Goal: Task Accomplishment & Management: Use online tool/utility

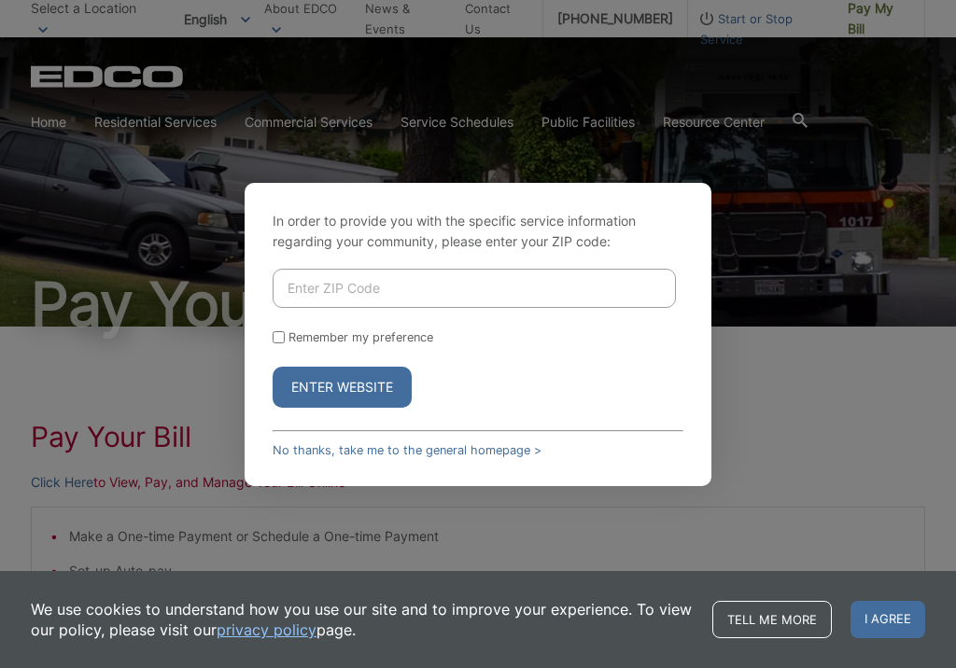
click at [436, 290] on input "Enter ZIP Code" at bounding box center [474, 288] width 403 height 39
type input "92084"
click at [342, 386] on button "Enter Website" at bounding box center [342, 387] width 139 height 41
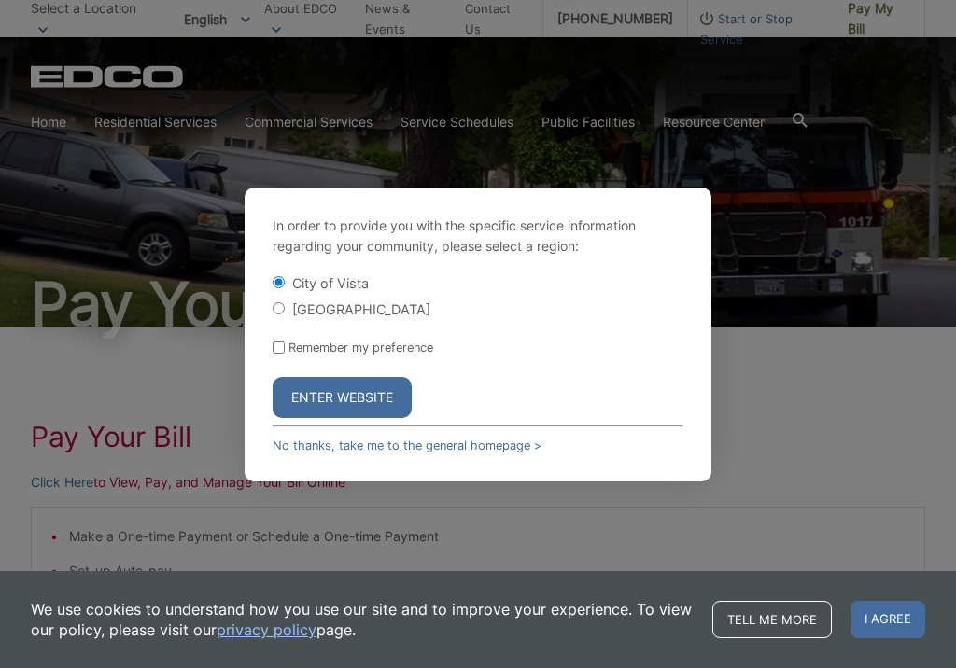
click at [353, 395] on button "Enter Website" at bounding box center [342, 397] width 139 height 41
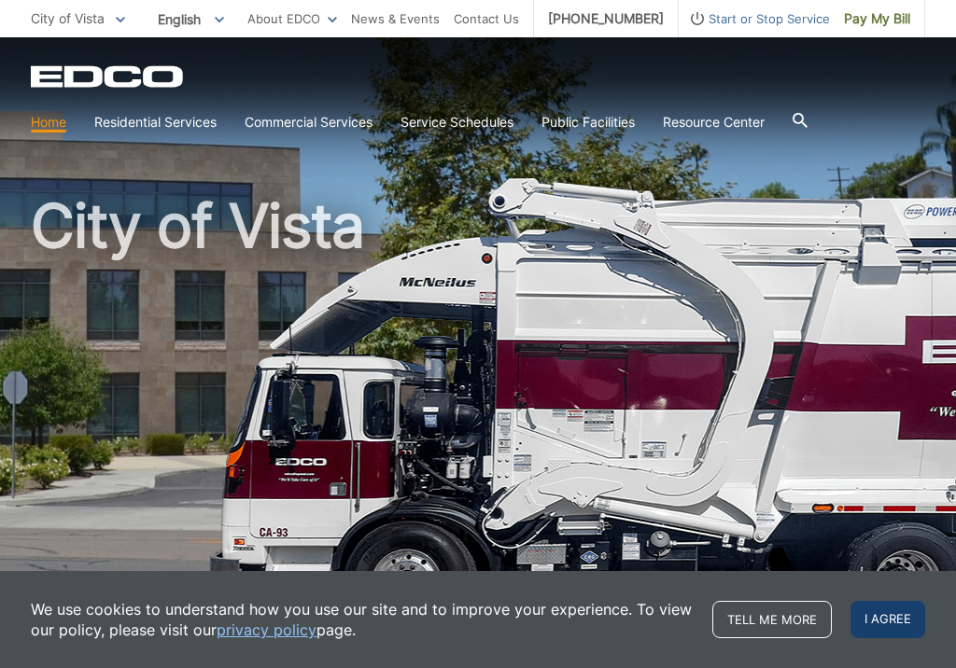
click at [883, 617] on span "I agree" at bounding box center [887, 619] width 75 height 37
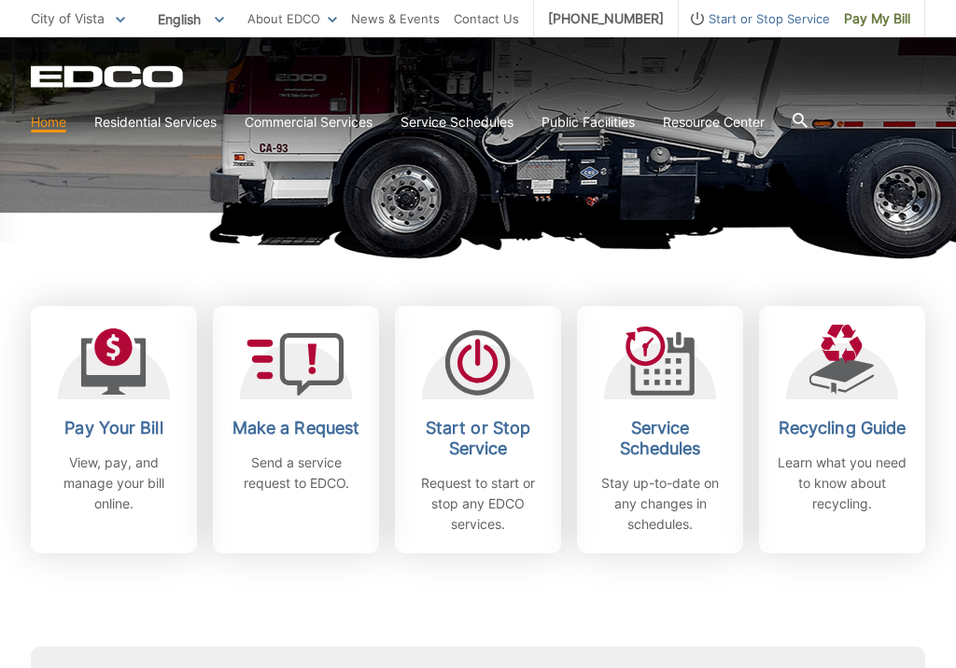
scroll to position [385, 0]
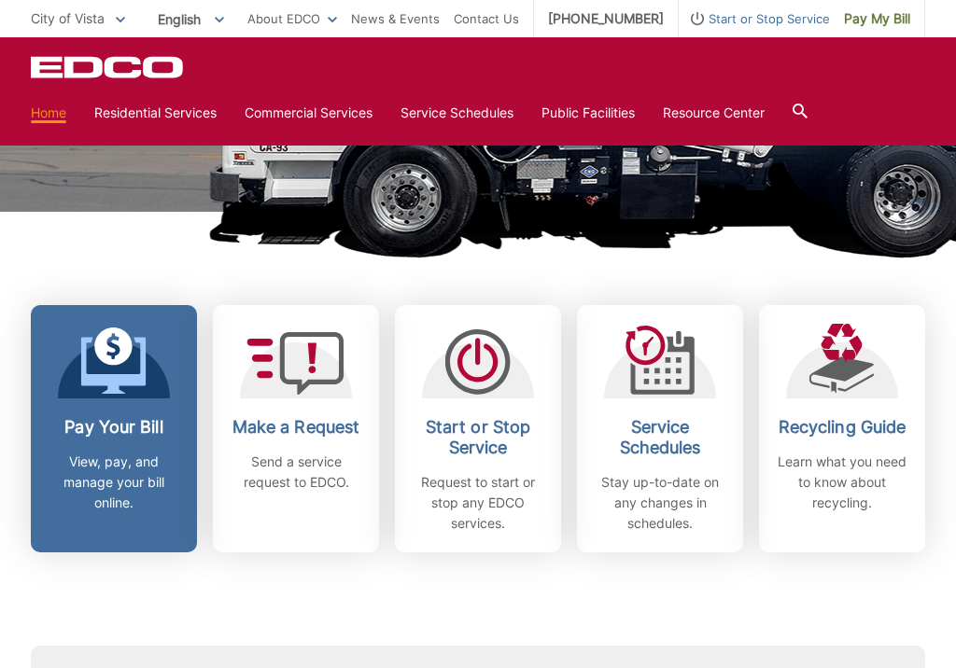
click at [105, 382] on icon at bounding box center [113, 365] width 65 height 57
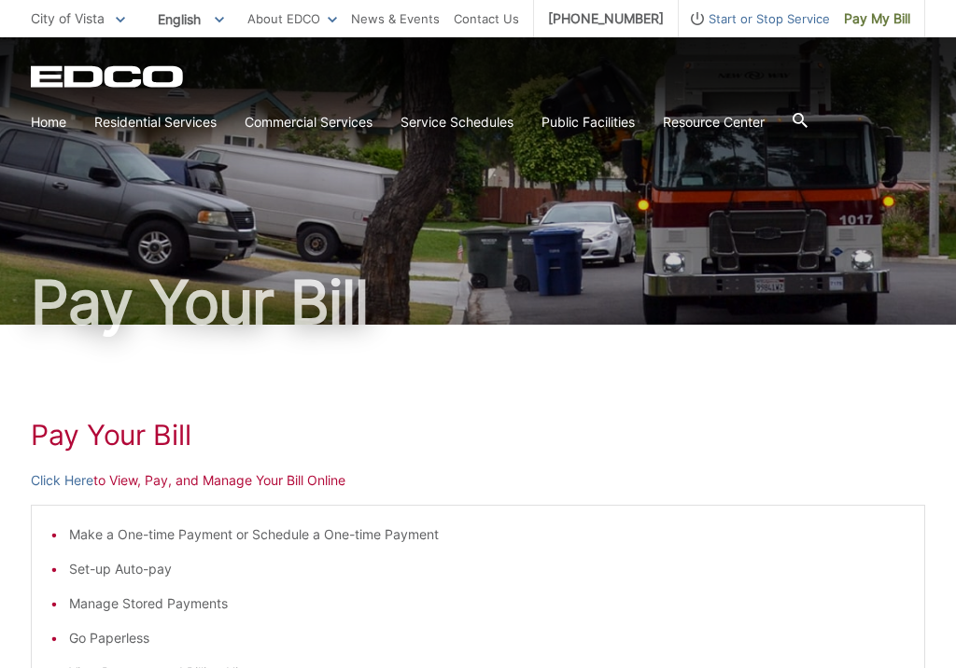
scroll to position [5, 0]
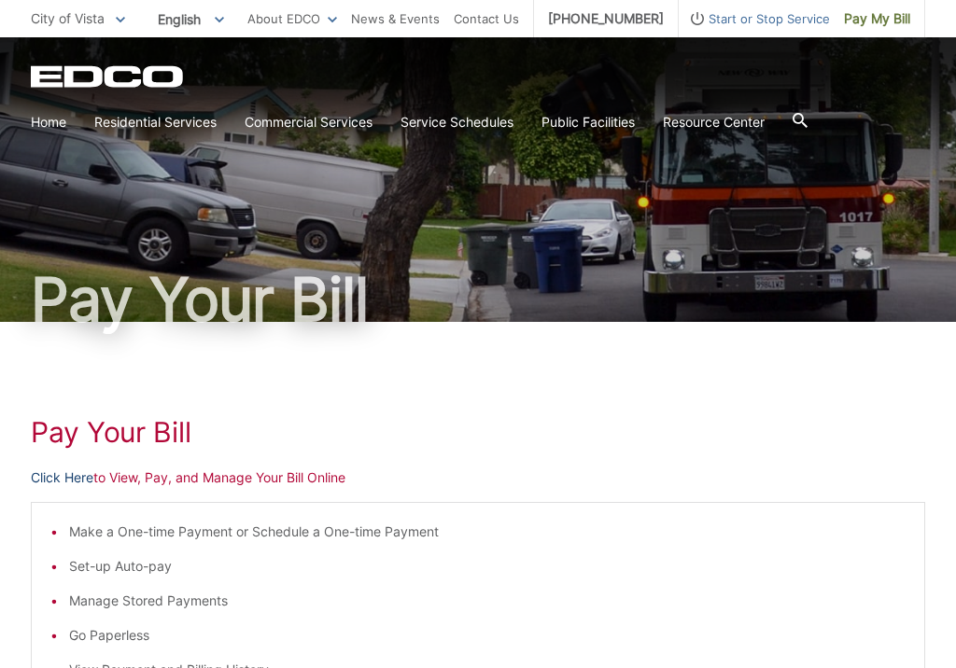
click at [74, 481] on link "Click Here" at bounding box center [62, 478] width 63 height 21
